Goal: Task Accomplishment & Management: Complete application form

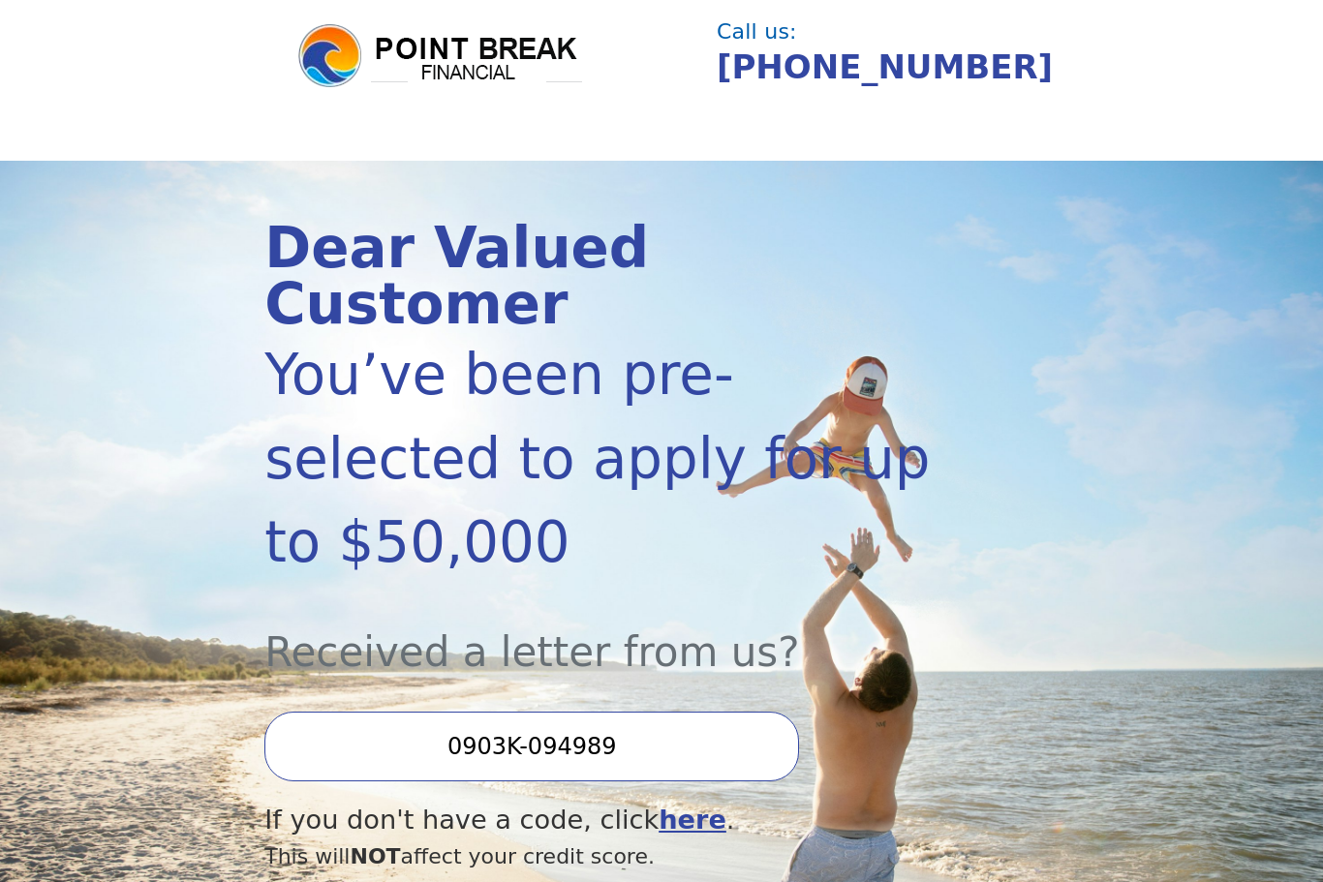
scroll to position [46, 0]
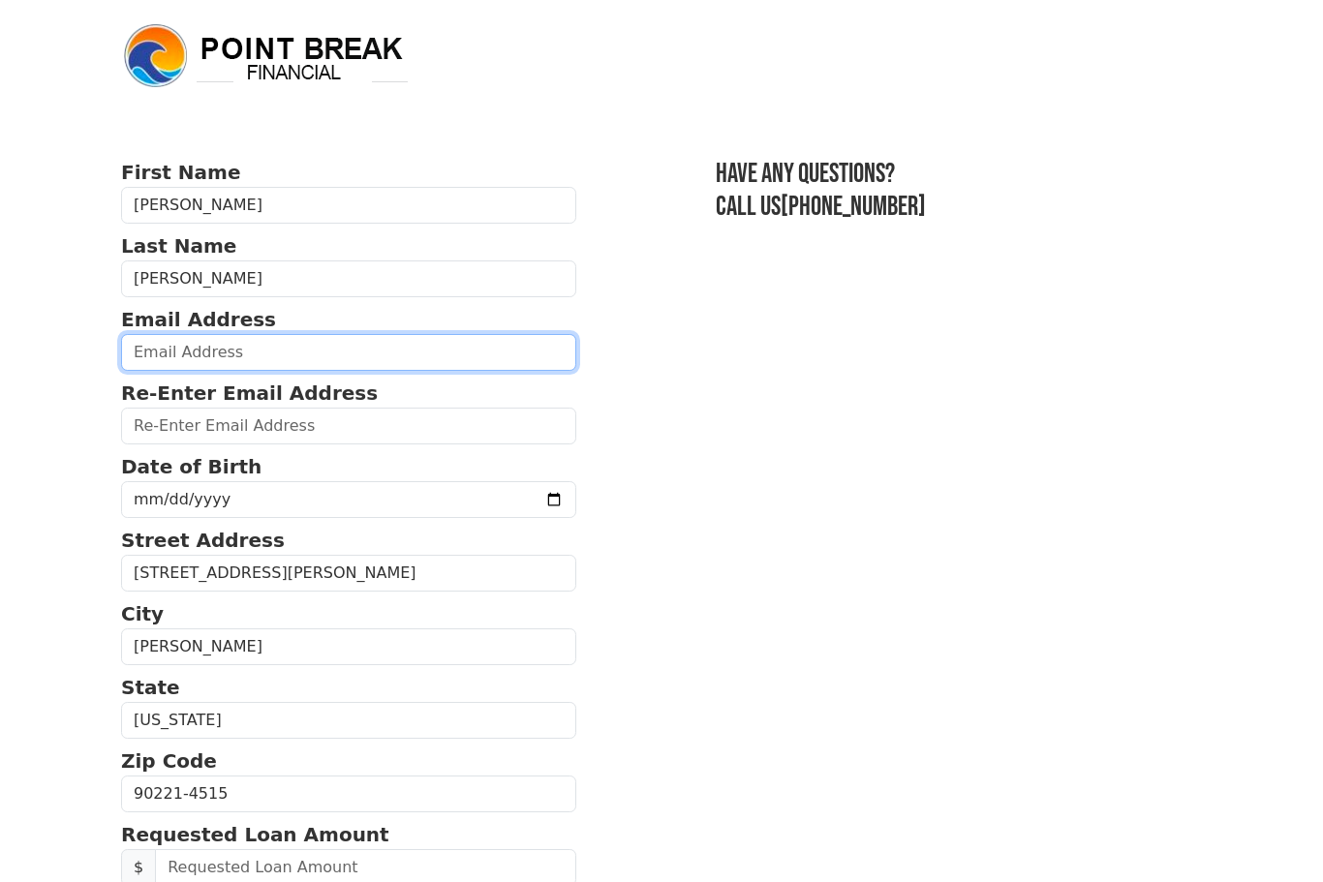
click at [138, 356] on input "email" at bounding box center [348, 352] width 455 height 37
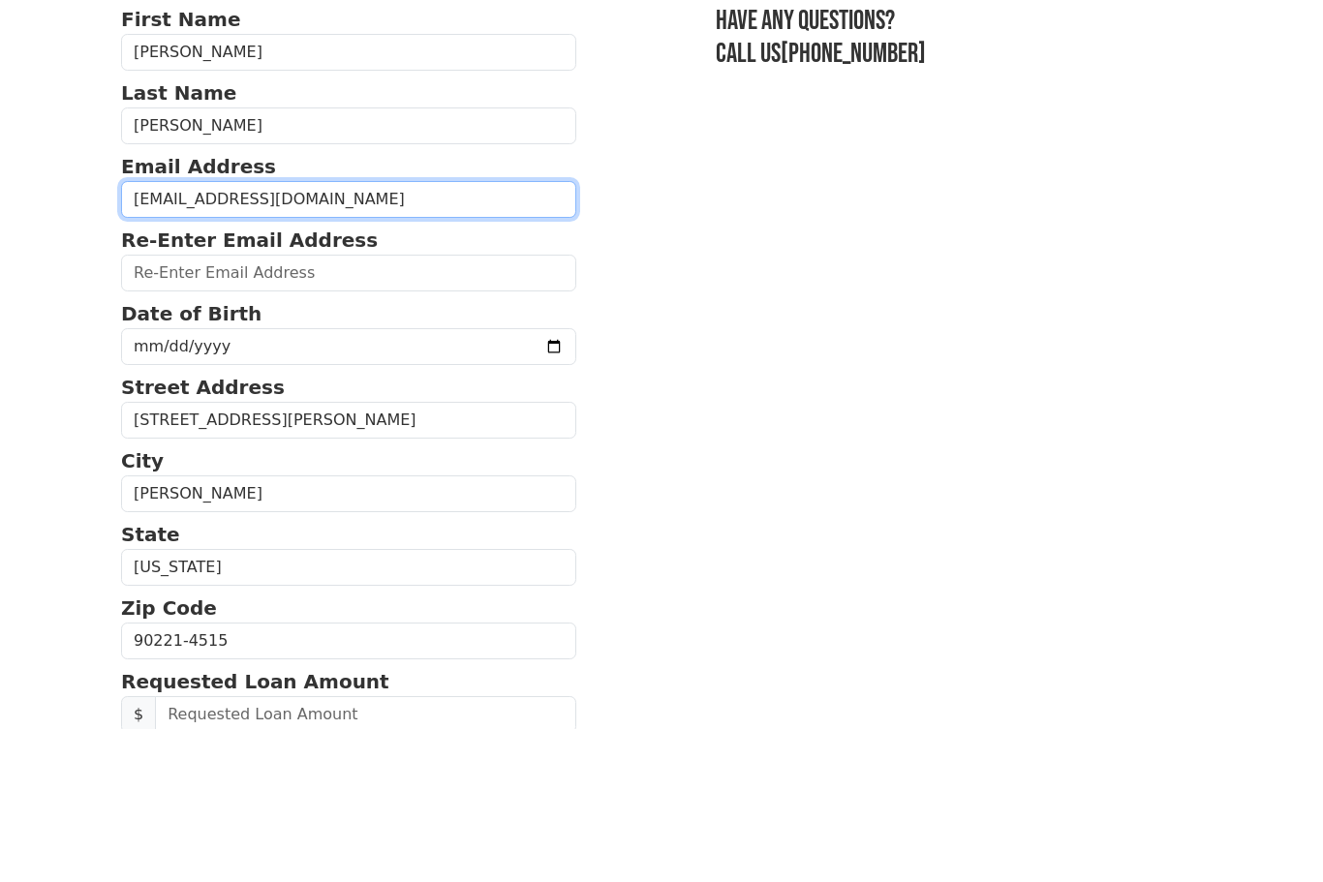
type input "[EMAIL_ADDRESS][DOMAIN_NAME]"
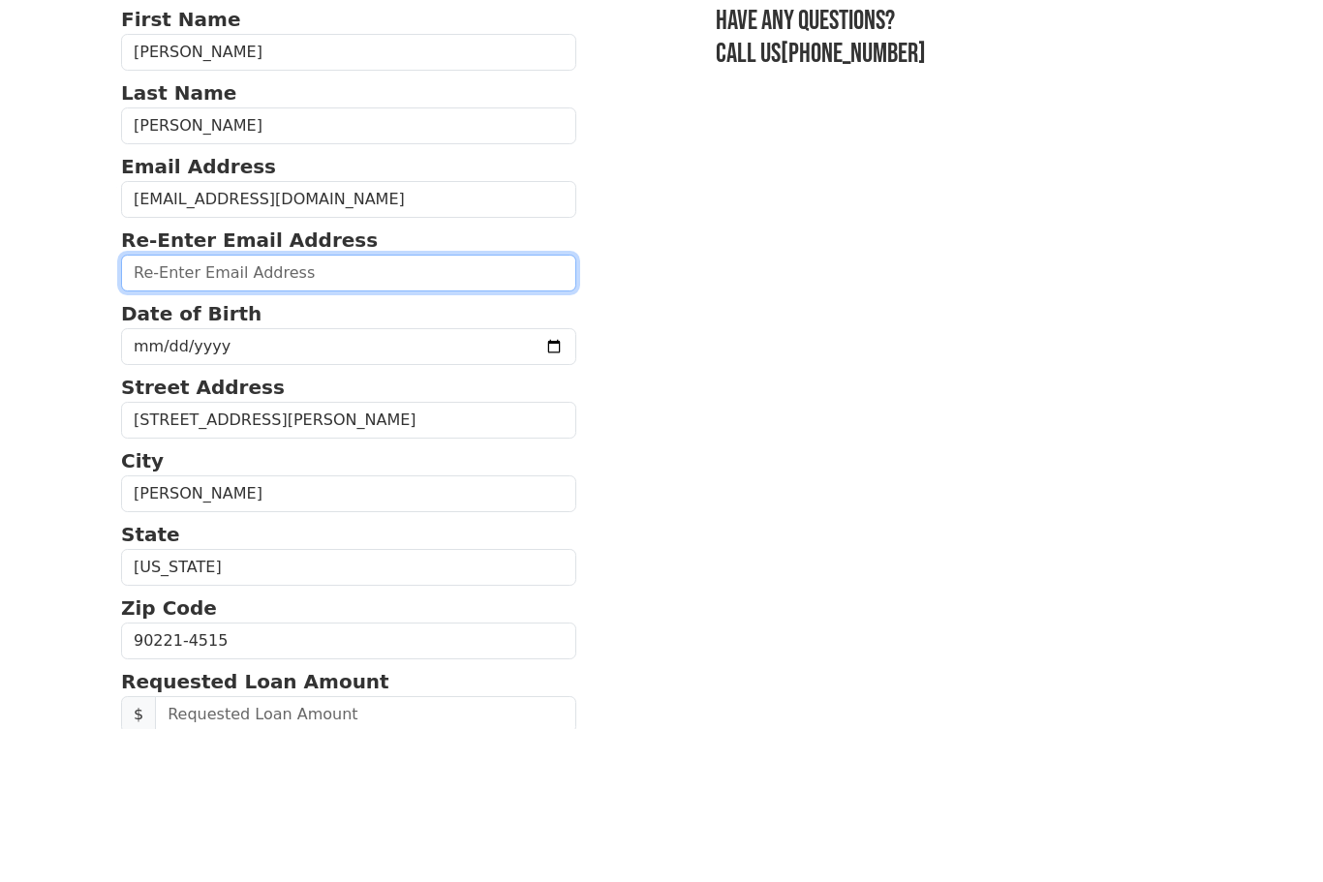
click at [431, 408] on input "email" at bounding box center [348, 426] width 455 height 37
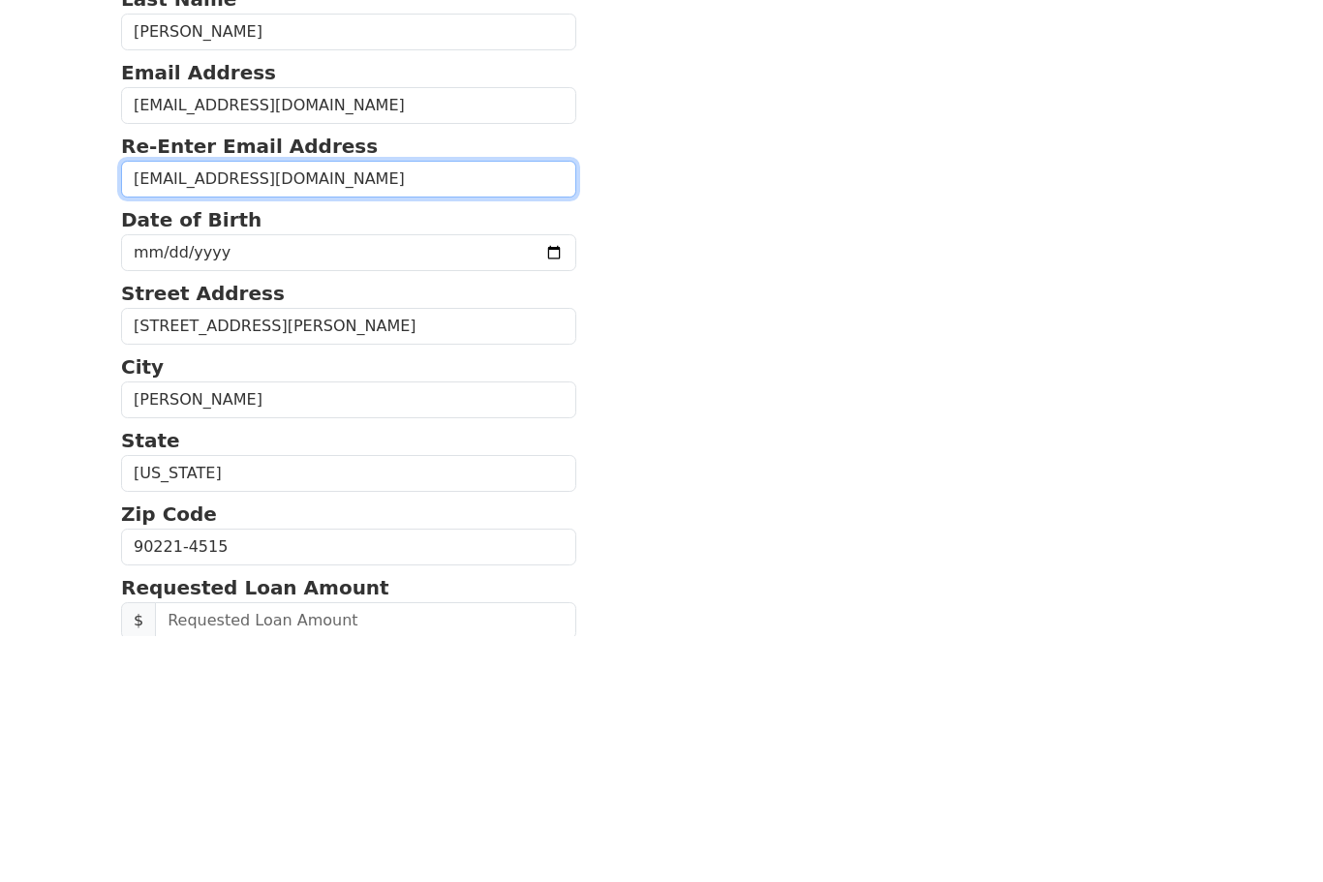
type input "gracerod1@yahoo.com"
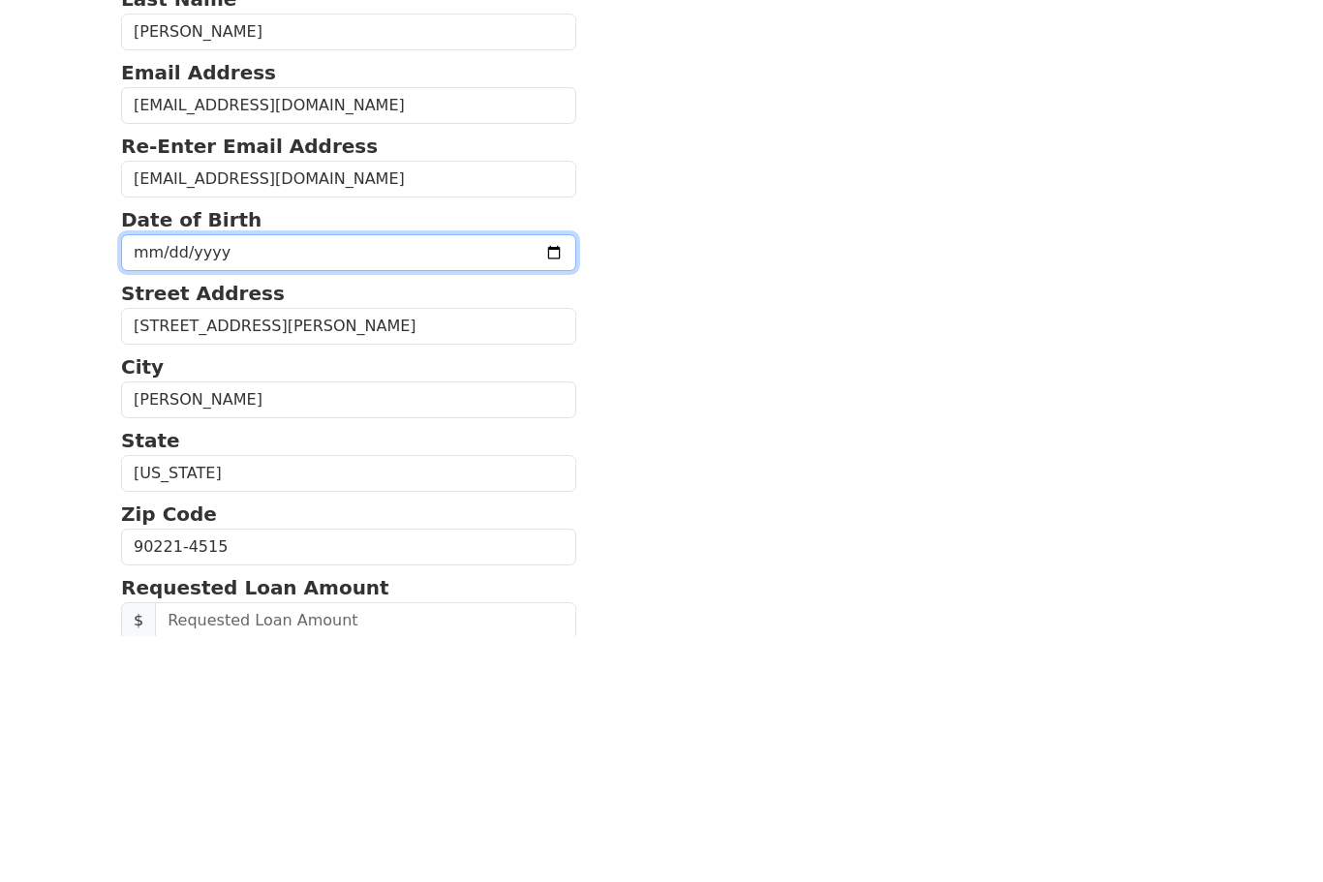
click at [483, 481] on input "date" at bounding box center [348, 499] width 455 height 37
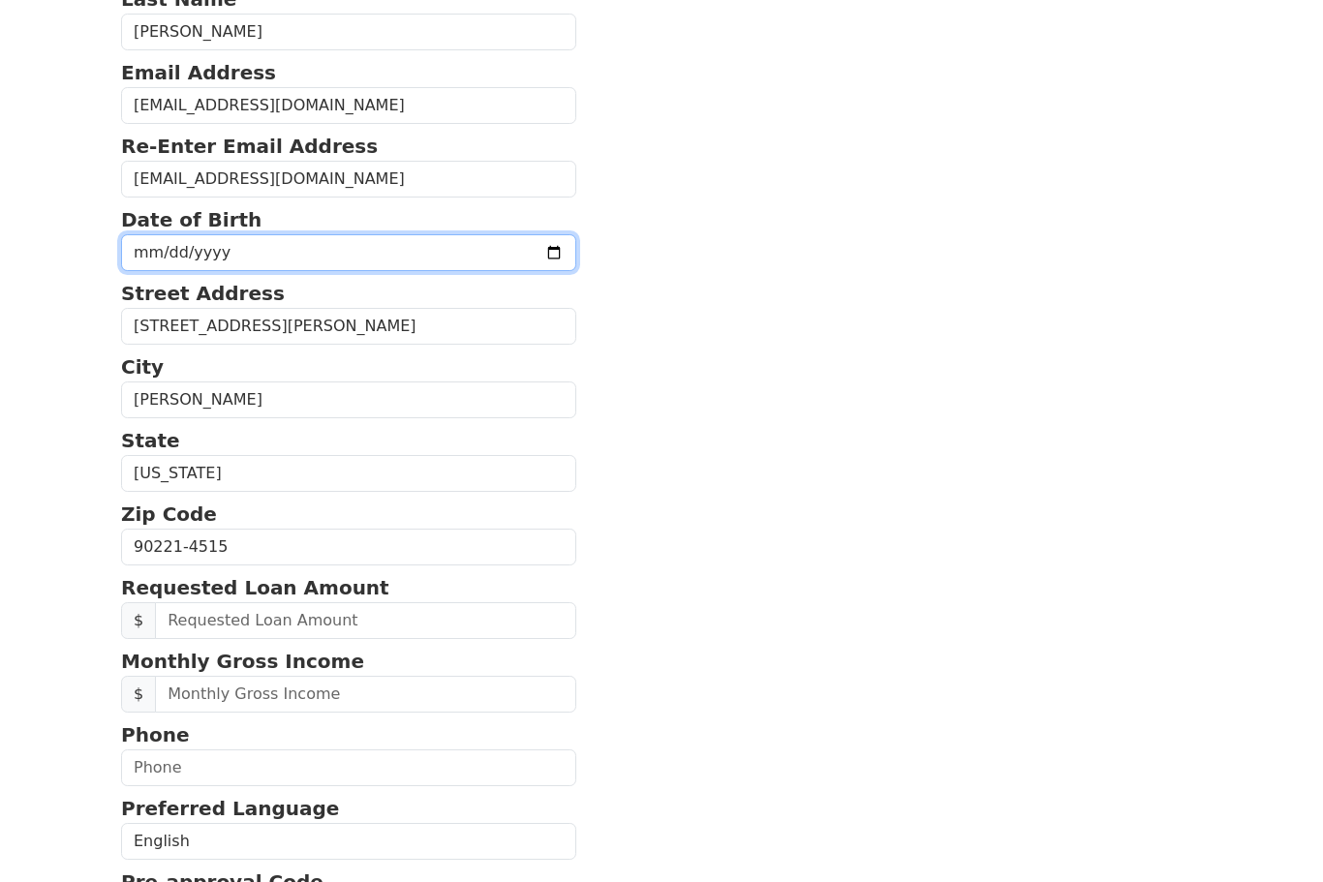
click at [460, 250] on input "1970-11-18" at bounding box center [348, 252] width 455 height 37
type input "1970-11-16"
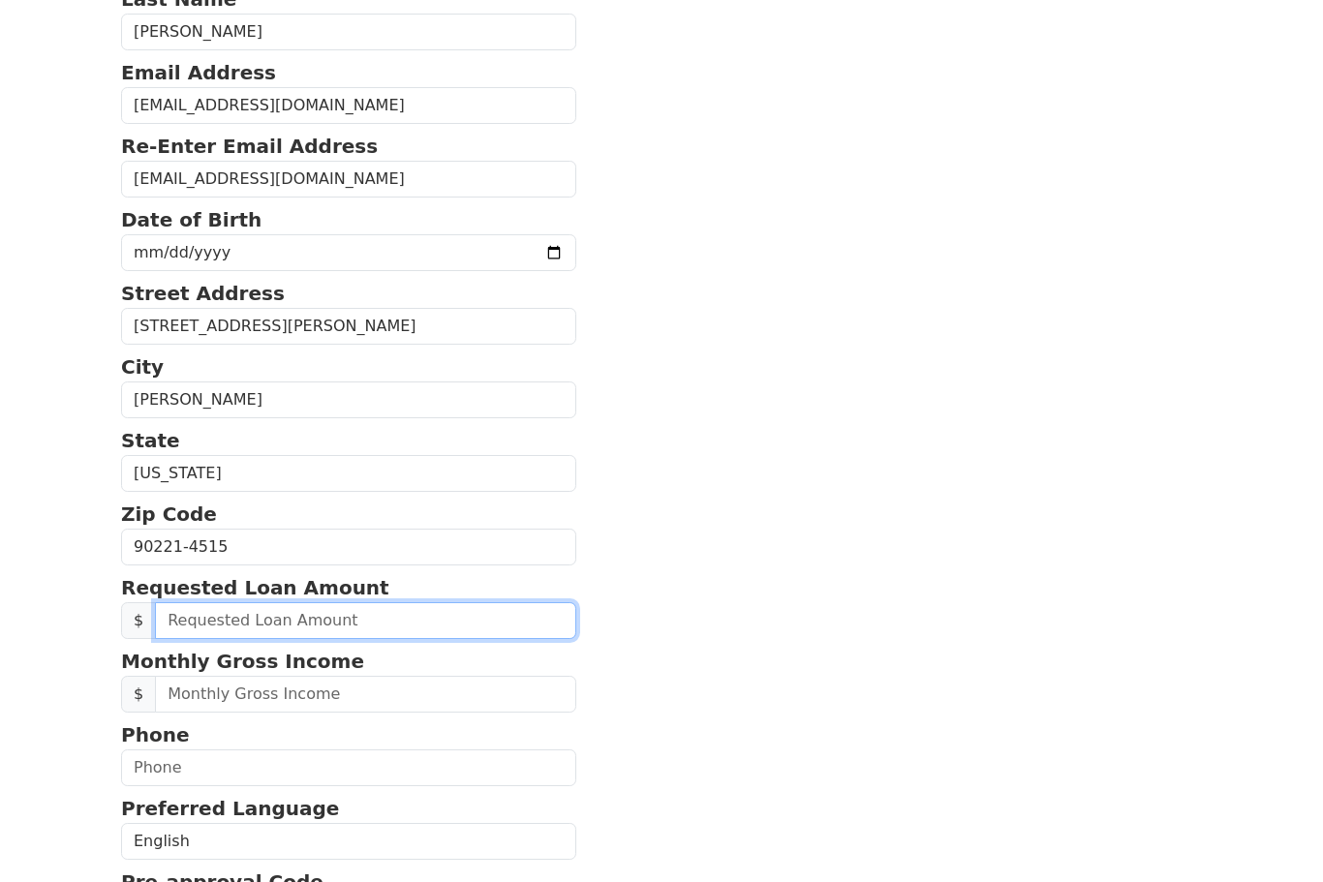
click at [441, 625] on input "text" at bounding box center [365, 620] width 421 height 37
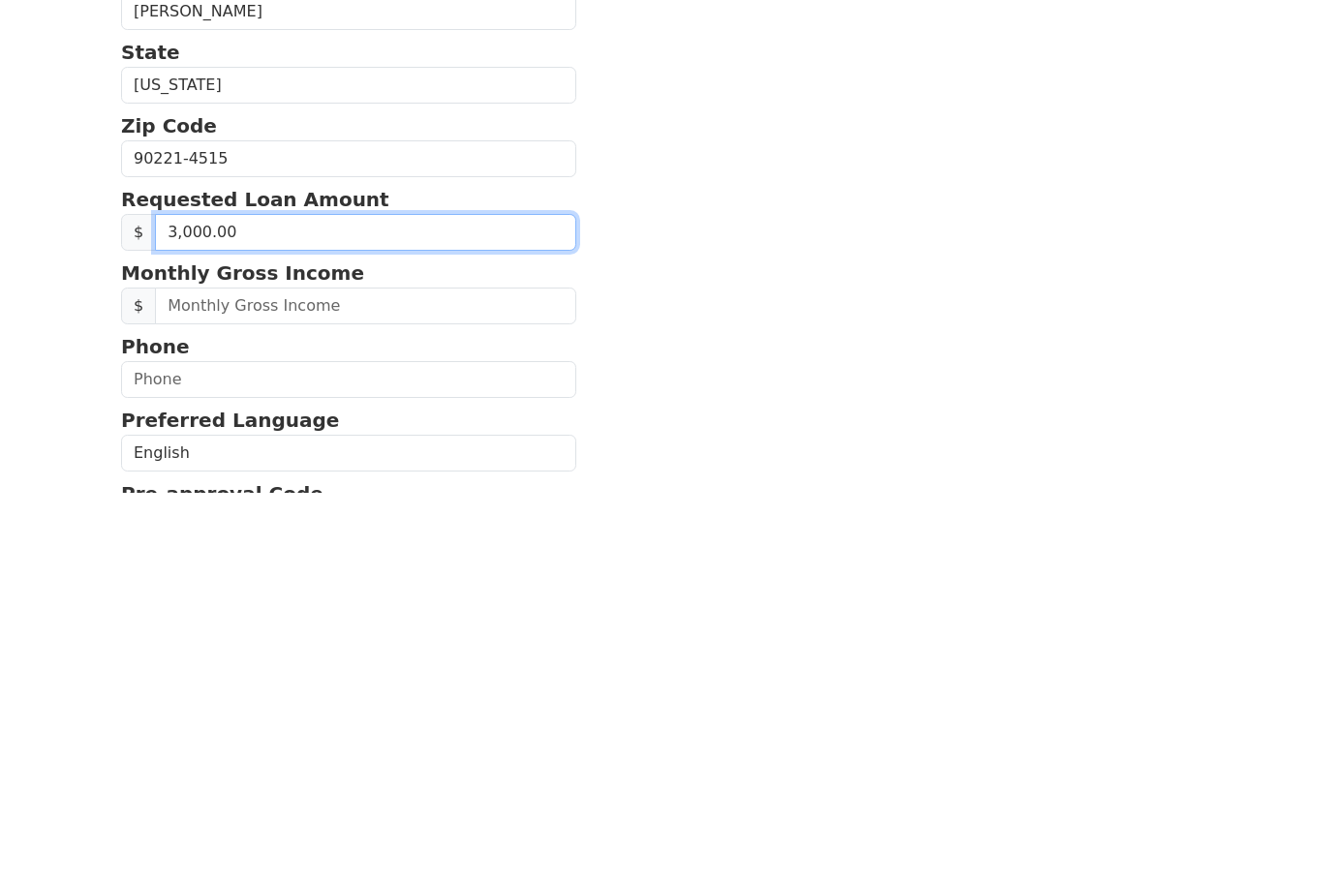
type input "30,000.00"
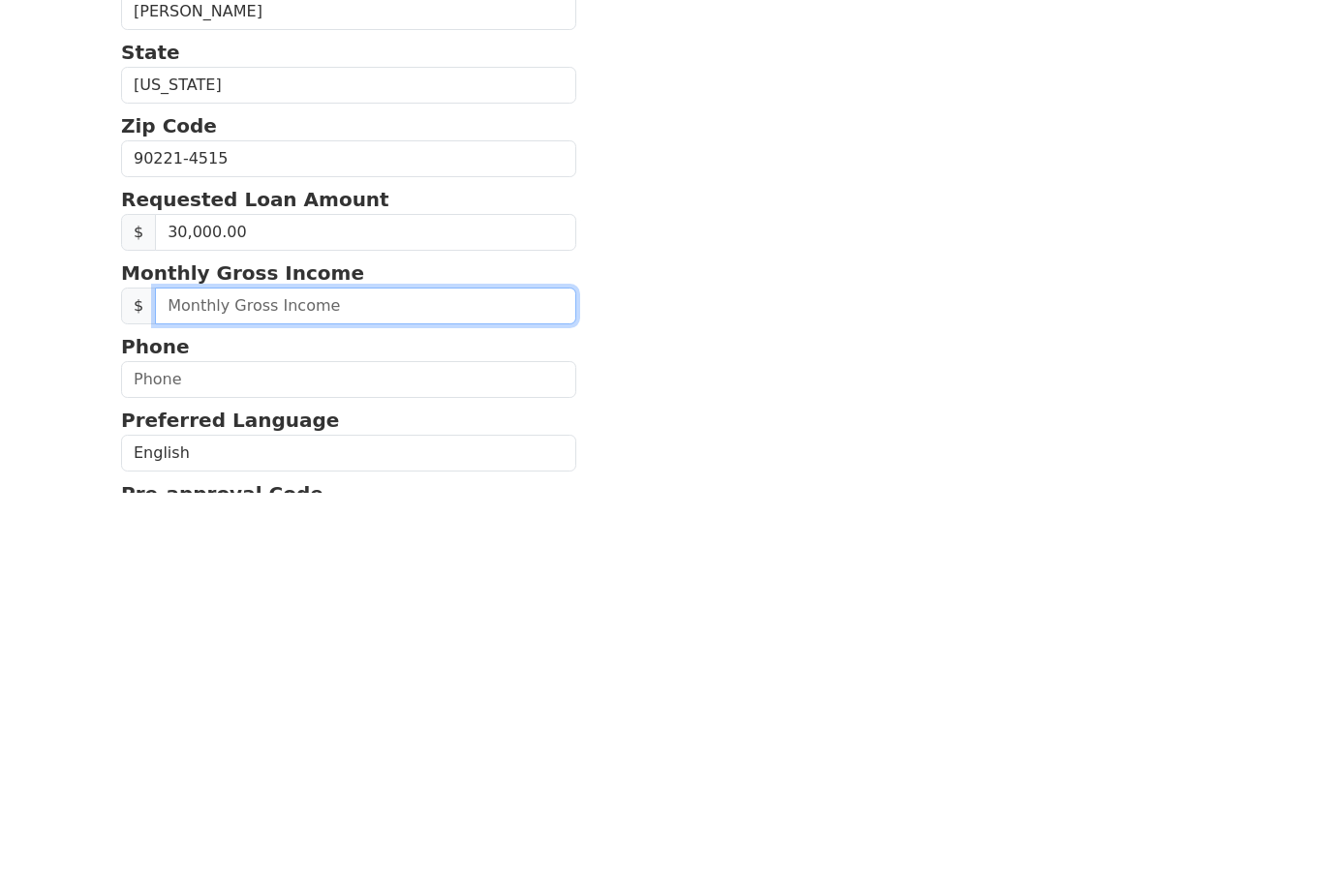
click at [400, 677] on input "text" at bounding box center [365, 695] width 421 height 37
type input "1,000.00"
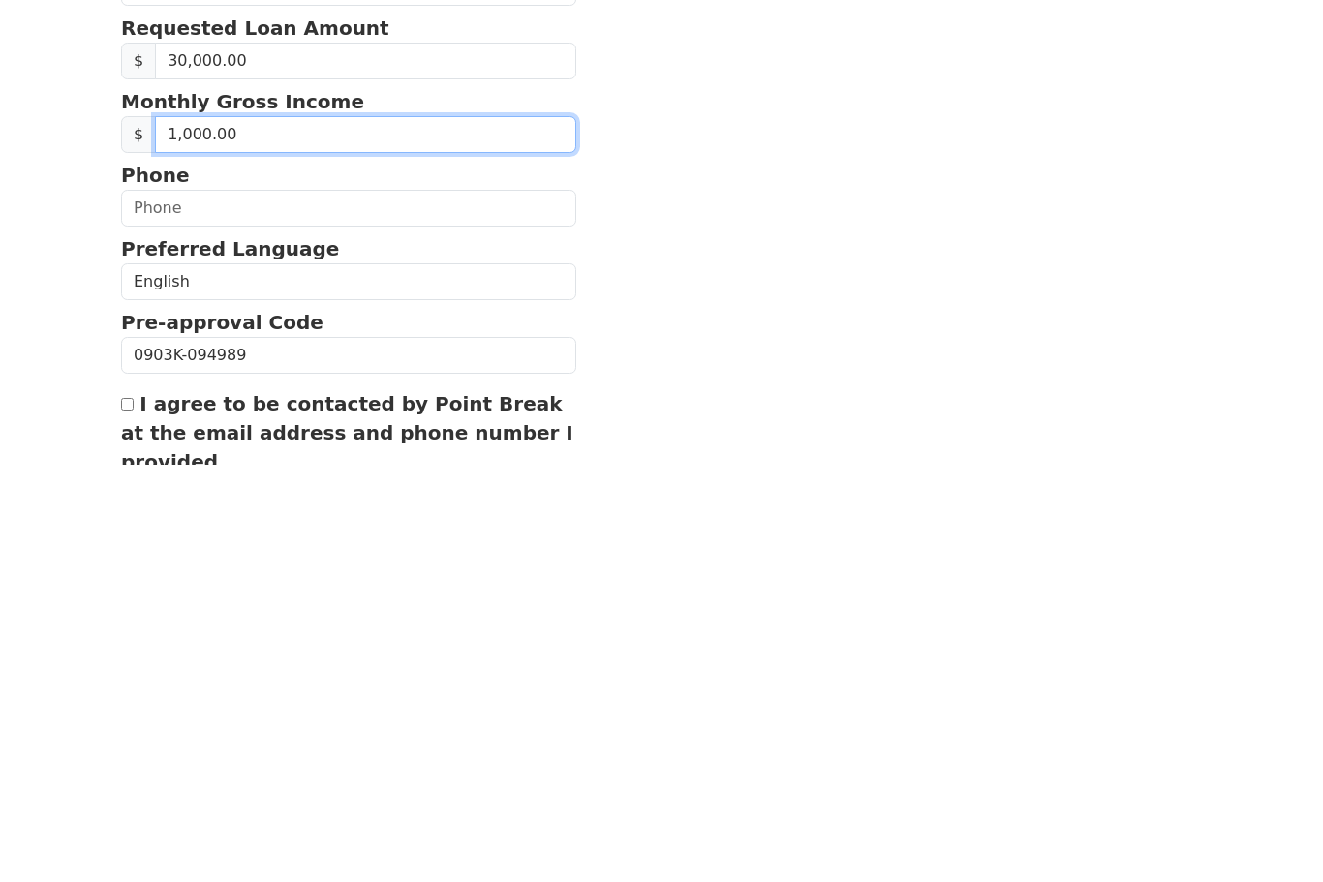
scroll to position [389, 0]
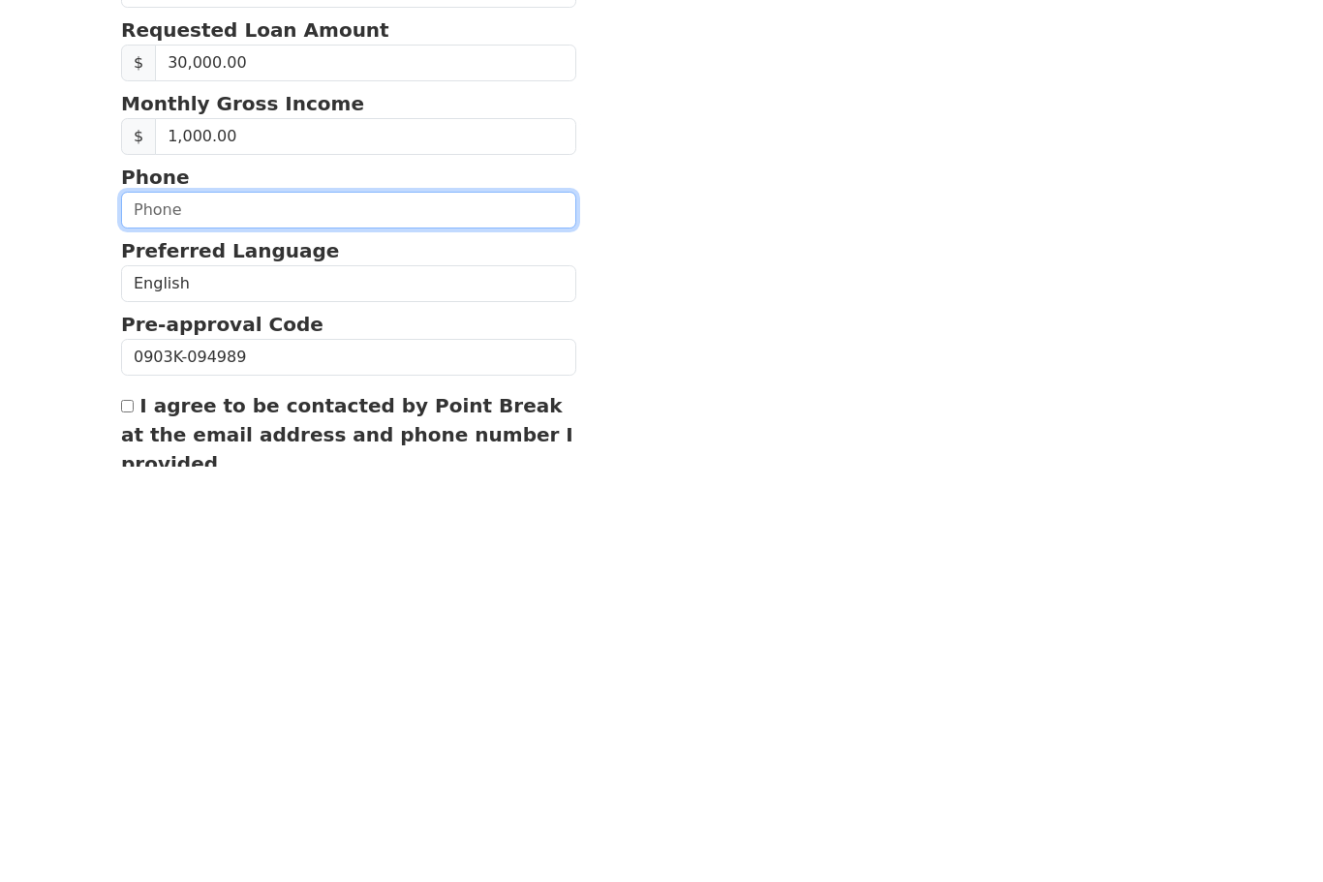
click at [411, 607] on input "text" at bounding box center [348, 625] width 455 height 37
type input "(310) 922-6687"
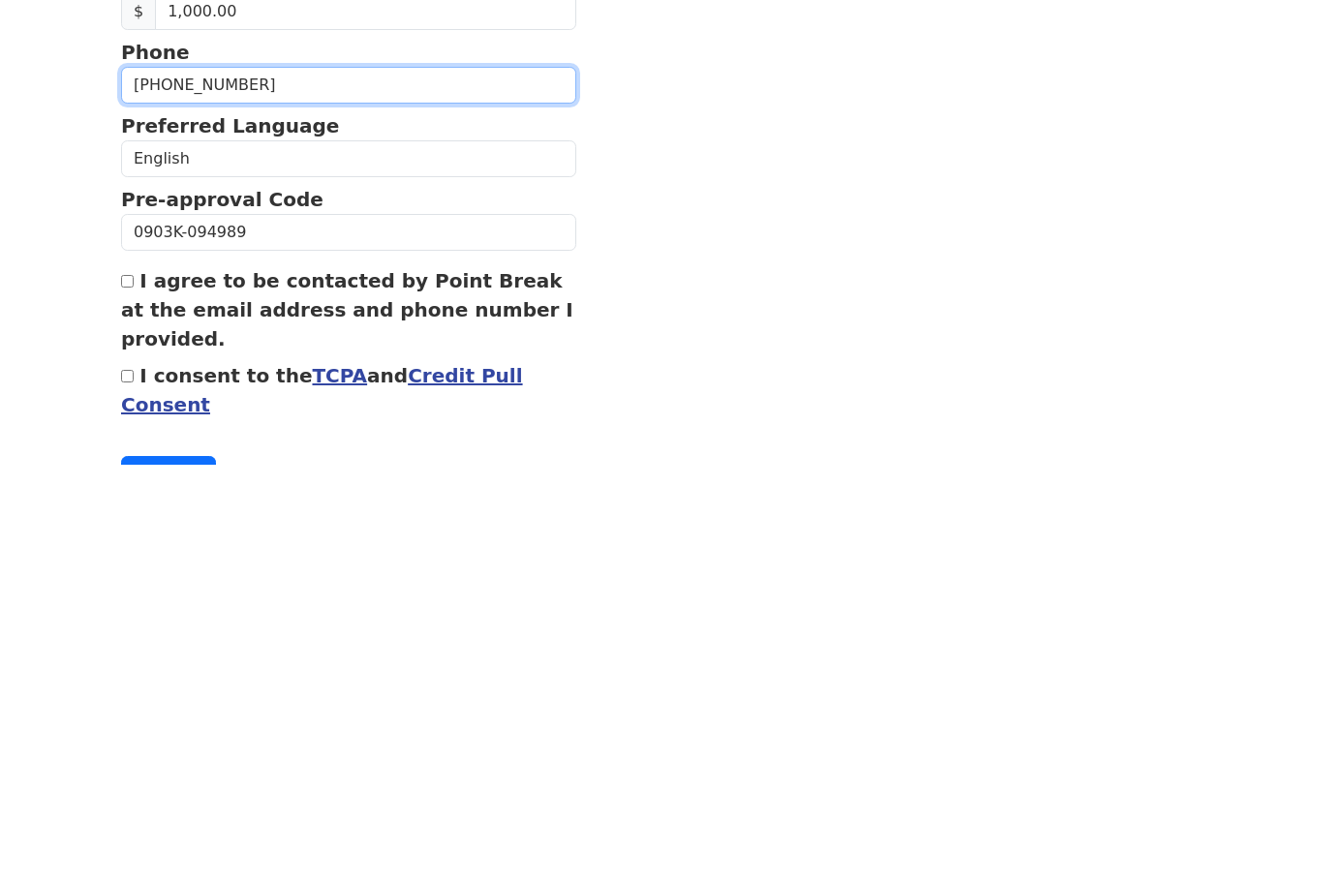
scroll to position [512, 0]
click at [125, 687] on label "I agree to be contacted by Point Break at the email address and phone number I …" at bounding box center [347, 727] width 452 height 81
click at [125, 692] on input "I agree to be contacted by Point Break at the email address and phone number I …" at bounding box center [127, 698] width 13 height 13
checkbox input "true"
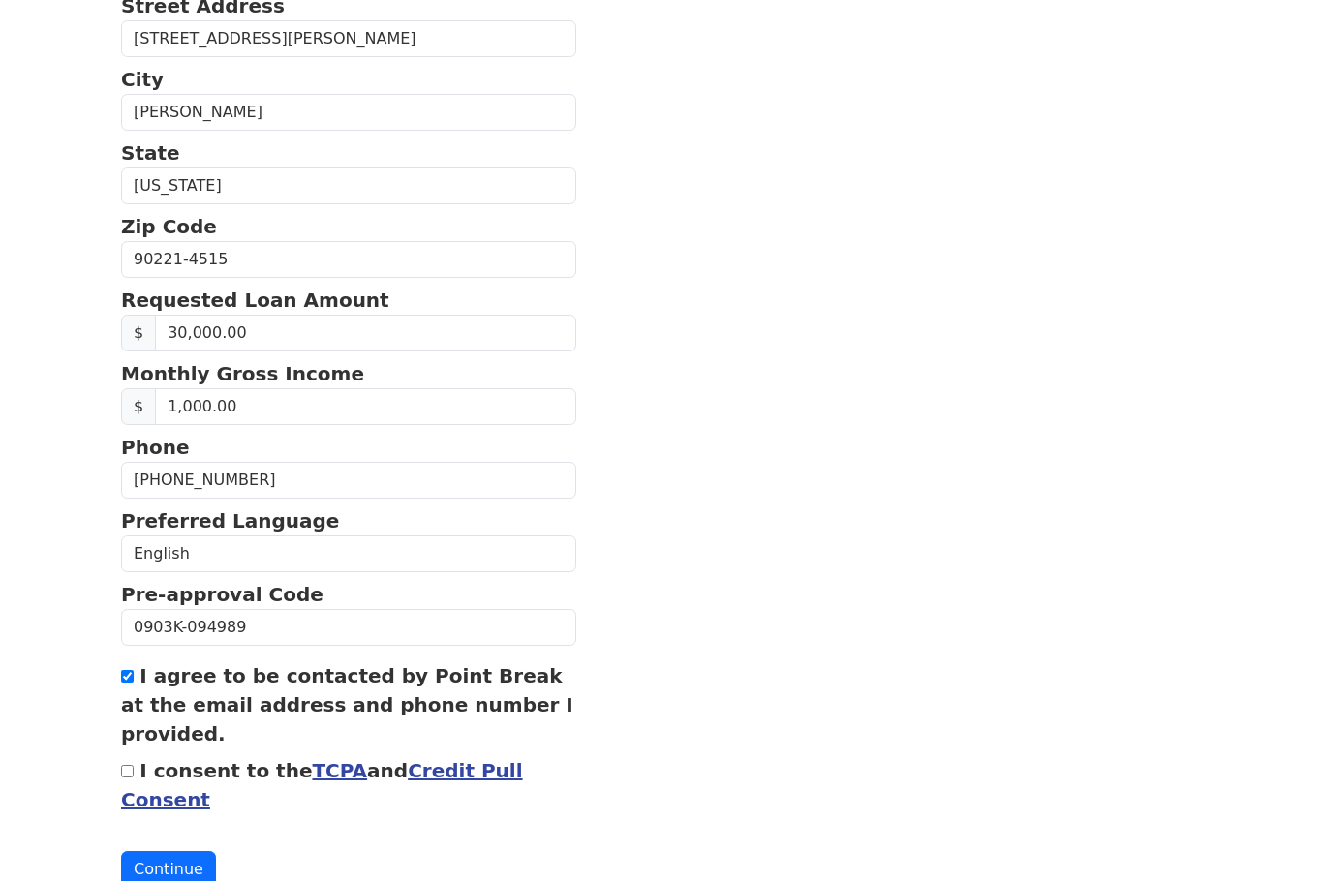
click at [128, 771] on input "I consent to the TCPA and Credit Pull Consent" at bounding box center [127, 772] width 13 height 13
checkbox input "true"
click at [198, 879] on button "Continue" at bounding box center [168, 870] width 95 height 37
